Goal: Information Seeking & Learning: Learn about a topic

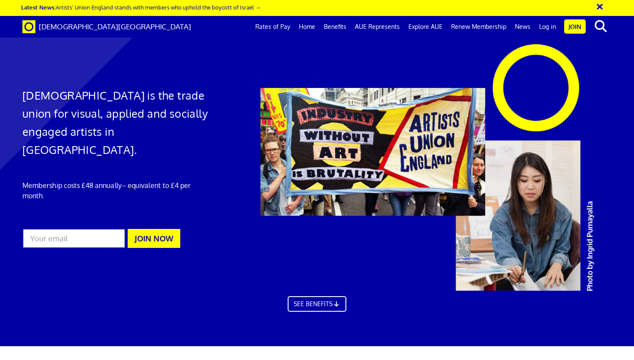
drag, startPoint x: 414, startPoint y: 106, endPoint x: 327, endPoint y: 116, distance: 87.7
click at [327, 116] on div at bounding box center [442, 170] width 387 height 260
drag, startPoint x: 312, startPoint y: 123, endPoint x: 249, endPoint y: 133, distance: 63.4
click at [249, 133] on div at bounding box center [442, 170] width 387 height 260
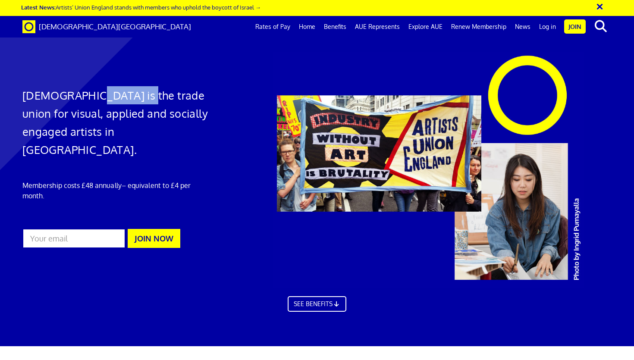
drag, startPoint x: 76, startPoint y: 101, endPoint x: 130, endPoint y: 101, distance: 54.4
click at [130, 101] on h1 "Artists' Union England is the trade union for visual, applied and socially enga…" at bounding box center [116, 122] width 188 height 72
drag, startPoint x: 56, startPoint y: 15, endPoint x: 120, endPoint y: 25, distance: 64.6
click at [120, 25] on div "× Latest News: Artists’ Union England stands with members who uphold the boycot…" at bounding box center [317, 19] width 634 height 38
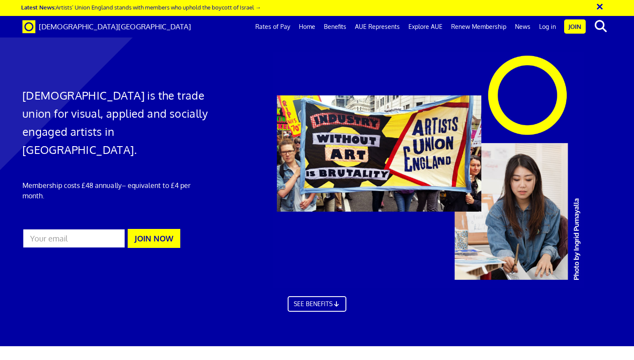
click at [128, 32] on div "Artists' Union England Rates of Pay Home Benefits AUE Represents Explore AUE Re…" at bounding box center [317, 27] width 603 height 22
drag, startPoint x: 353, startPoint y: 142, endPoint x: 398, endPoint y: 142, distance: 44.4
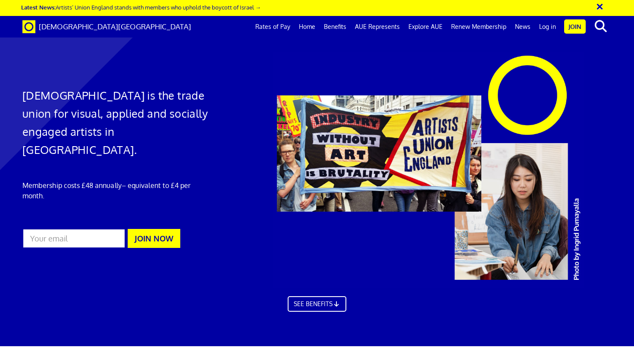
drag, startPoint x: 393, startPoint y: 139, endPoint x: 377, endPoint y: 160, distance: 26.2
drag, startPoint x: 441, startPoint y: 158, endPoint x: 424, endPoint y: 148, distance: 19.2
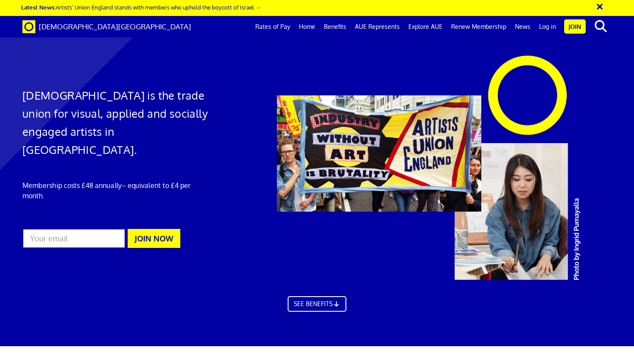
drag, startPoint x: 424, startPoint y: 148, endPoint x: 370, endPoint y: 161, distance: 56.0
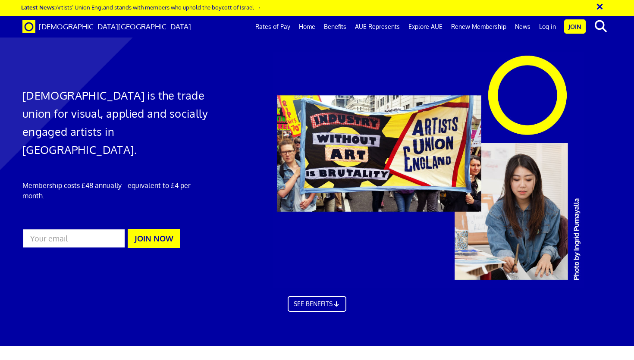
drag, startPoint x: 532, startPoint y: 156, endPoint x: 423, endPoint y: 145, distance: 109.3
drag, startPoint x: 423, startPoint y: 145, endPoint x: 328, endPoint y: 146, distance: 94.5
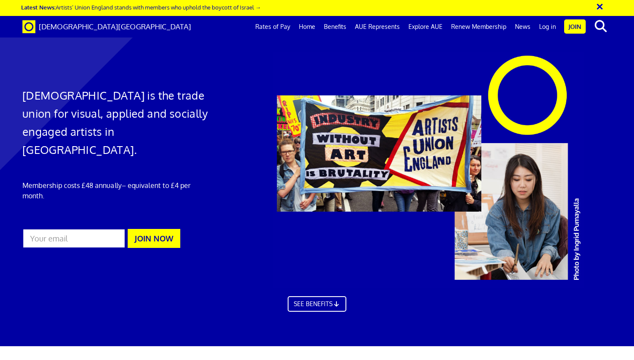
drag, startPoint x: 328, startPoint y: 146, endPoint x: 384, endPoint y: 161, distance: 57.0
drag, startPoint x: 442, startPoint y: 157, endPoint x: 316, endPoint y: 138, distance: 126.9
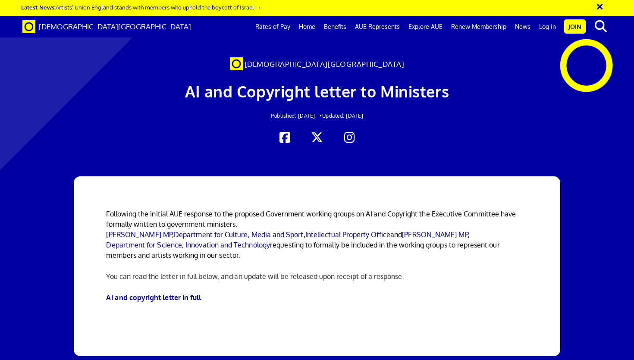
scroll to position [0, 5]
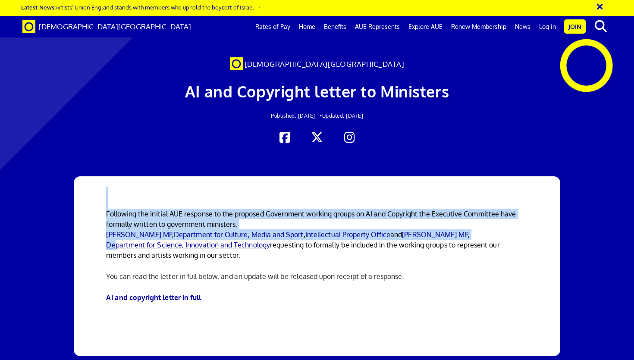
drag, startPoint x: 118, startPoint y: 212, endPoint x: 160, endPoint y: 241, distance: 51.0
click at [160, 242] on div "Following the initial AUE response to the proposed Government working groups on…" at bounding box center [317, 266] width 435 height 180
click at [194, 216] on span "Following the initial AUE response to the proposed Government working groups on…" at bounding box center [311, 235] width 410 height 50
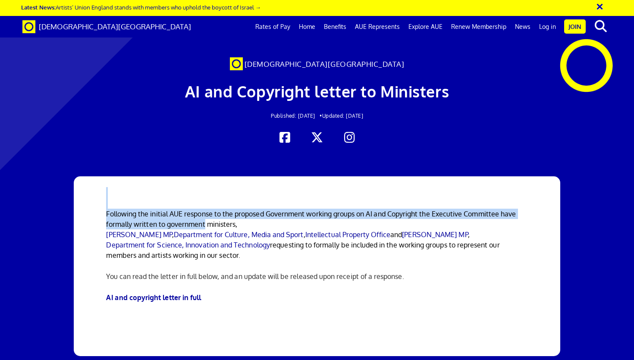
drag, startPoint x: 205, startPoint y: 208, endPoint x: 205, endPoint y: 226, distance: 18.1
click at [205, 226] on div "Following the initial AUE response to the proposed Government working groups on…" at bounding box center [317, 266] width 435 height 180
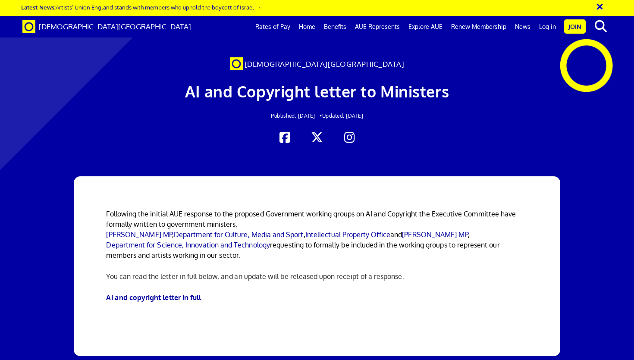
click at [168, 299] on div "Following the initial AUE response to the proposed Government working groups on…" at bounding box center [317, 266] width 435 height 180
click at [168, 293] on link "AI and copyright letter in full" at bounding box center [153, 297] width 95 height 9
